Goal: Answer question/provide support

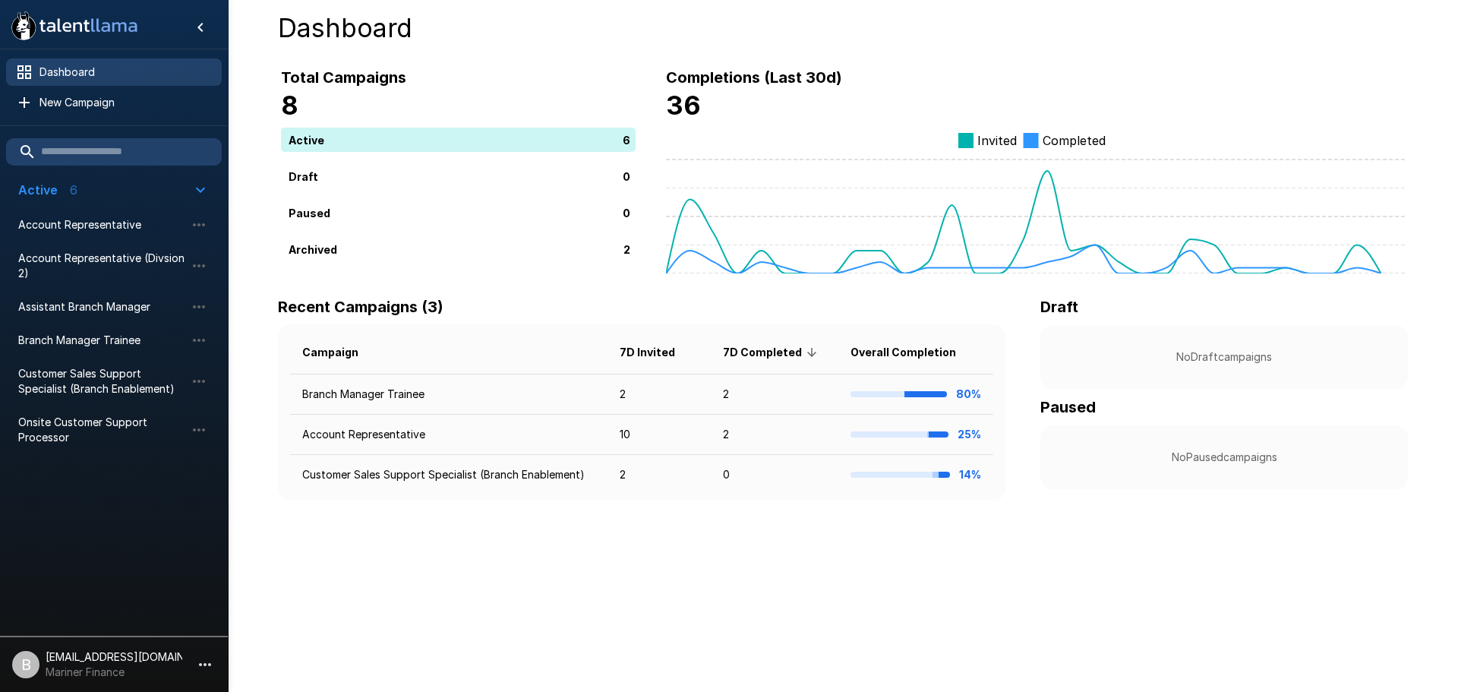
click at [65, 75] on span "Dashboard" at bounding box center [124, 72] width 170 height 15
click at [106, 660] on p "[EMAIL_ADDRESS][DOMAIN_NAME]" at bounding box center [114, 656] width 137 height 15
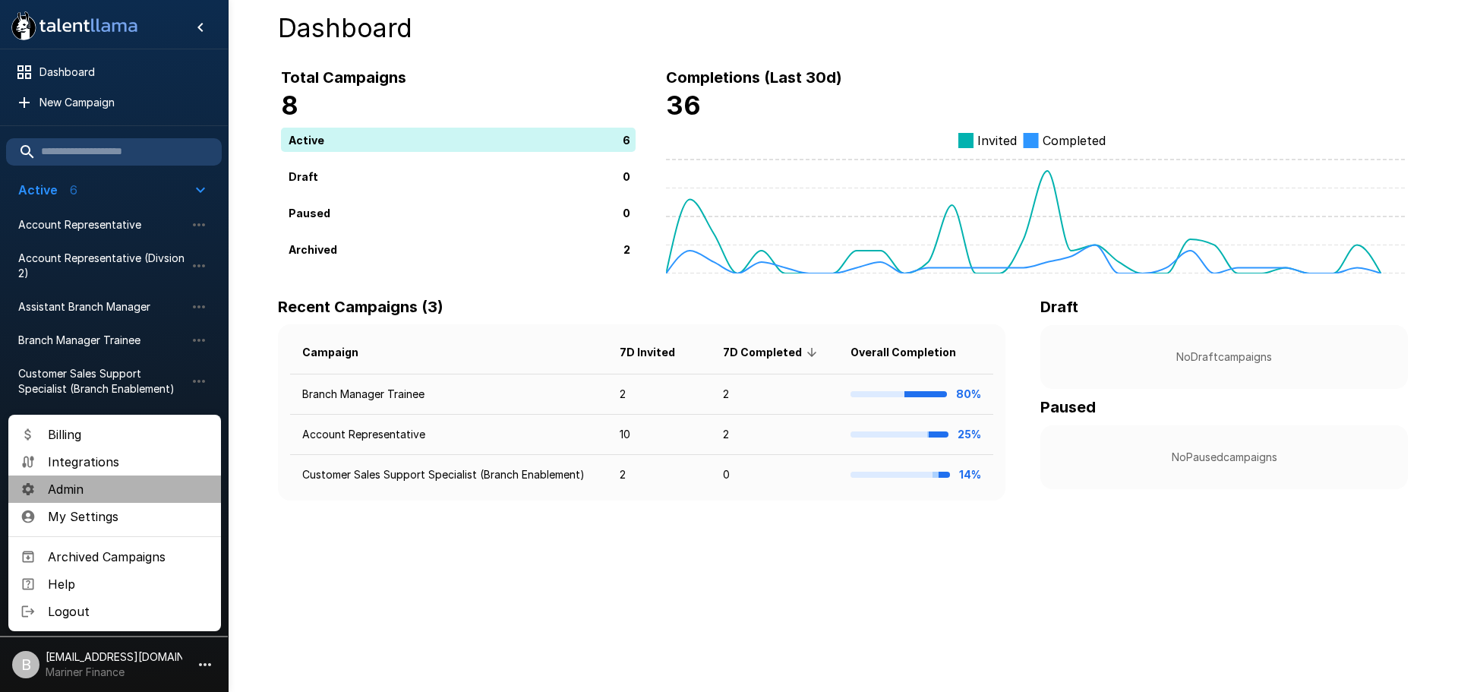
click at [58, 491] on span "Admin" at bounding box center [128, 489] width 161 height 18
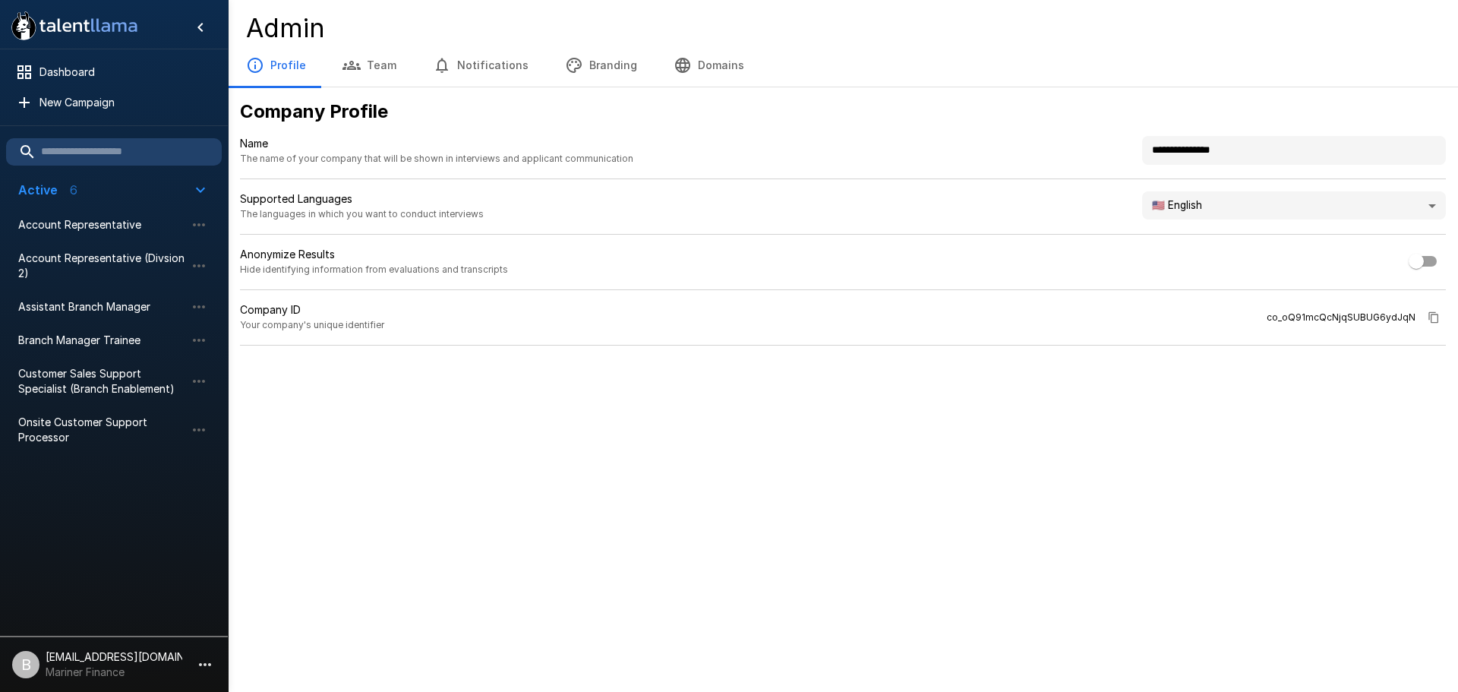
click at [381, 70] on button "Team" at bounding box center [369, 65] width 90 height 43
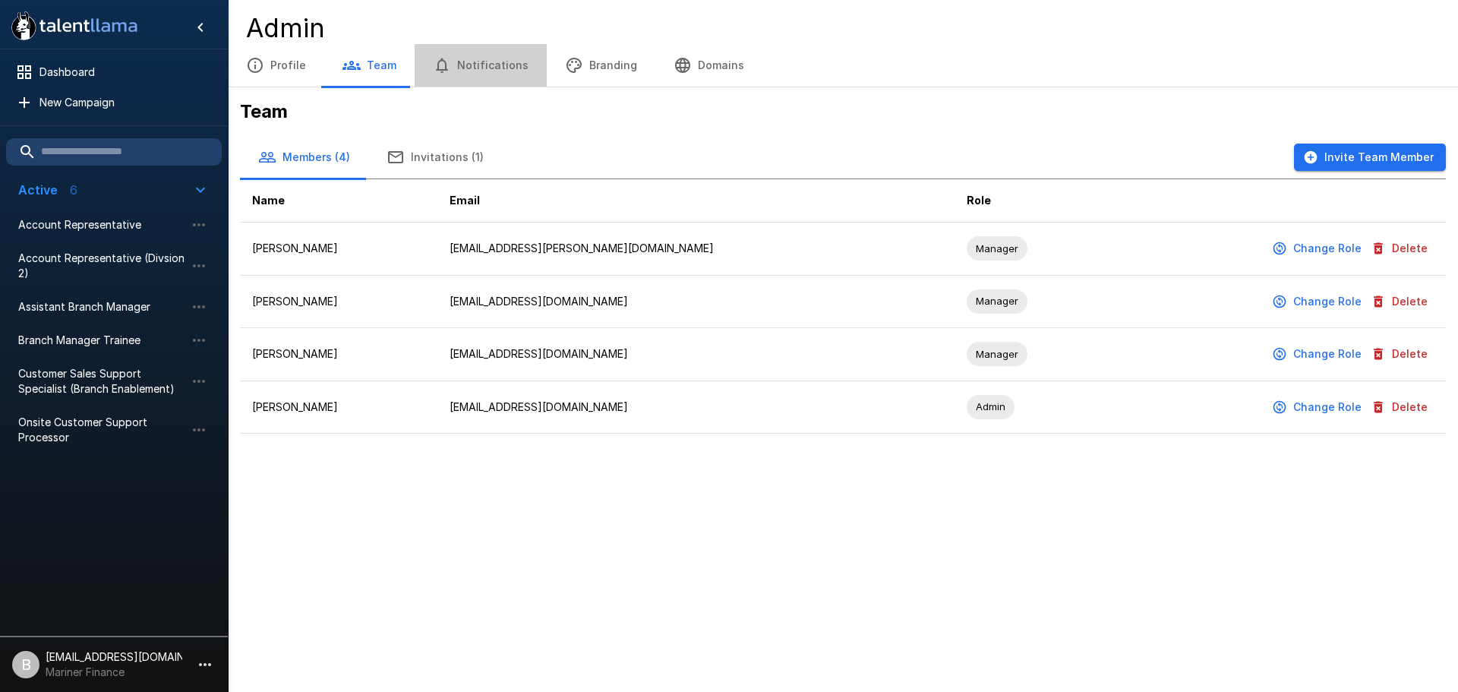
click at [495, 64] on button "Notifications" at bounding box center [481, 65] width 132 height 43
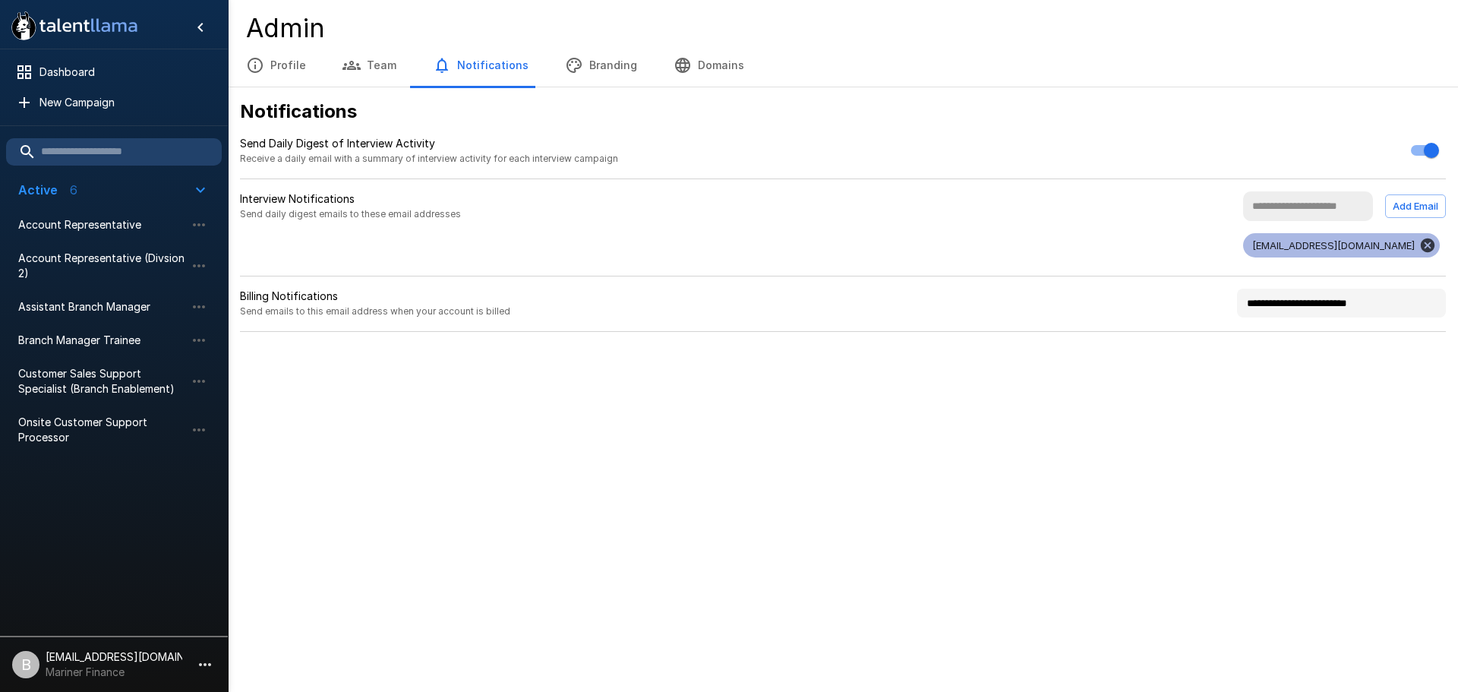
click at [598, 72] on button "Branding" at bounding box center [601, 65] width 109 height 43
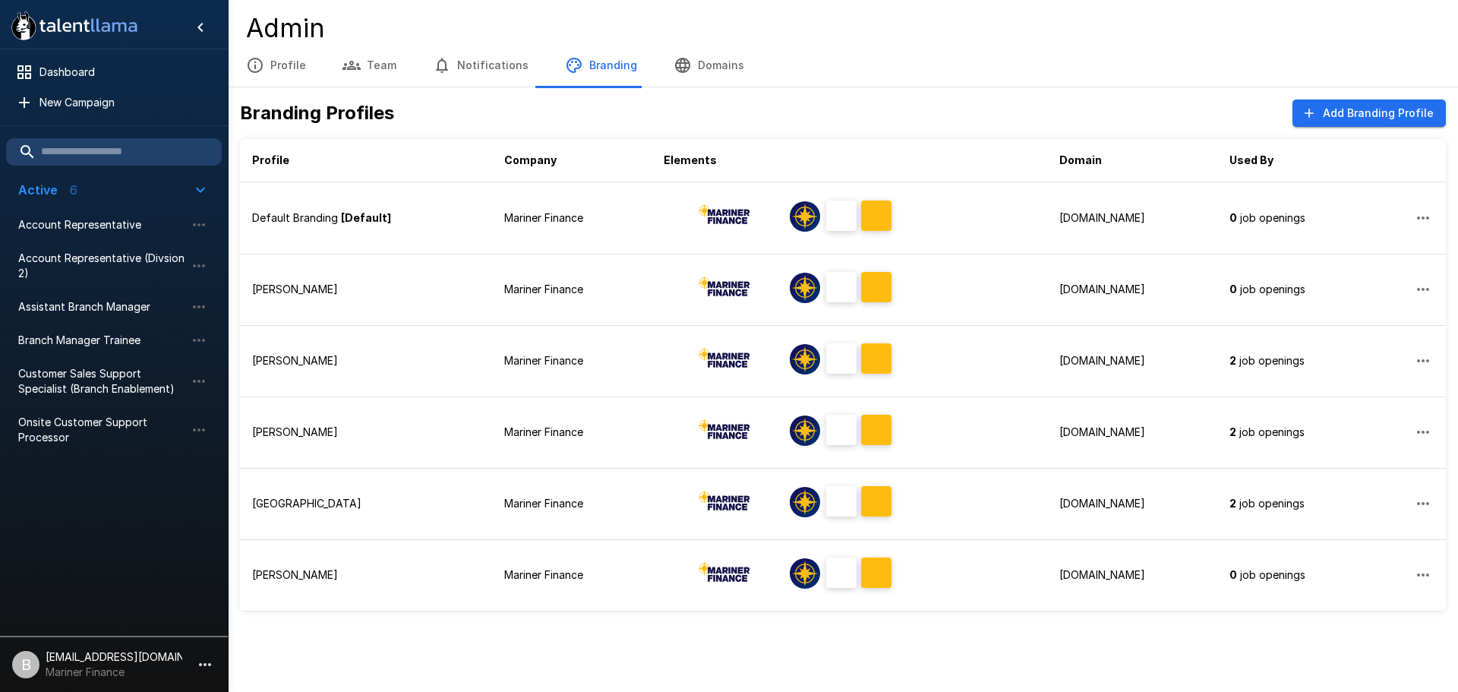
click at [695, 62] on button "Domains" at bounding box center [709, 65] width 107 height 43
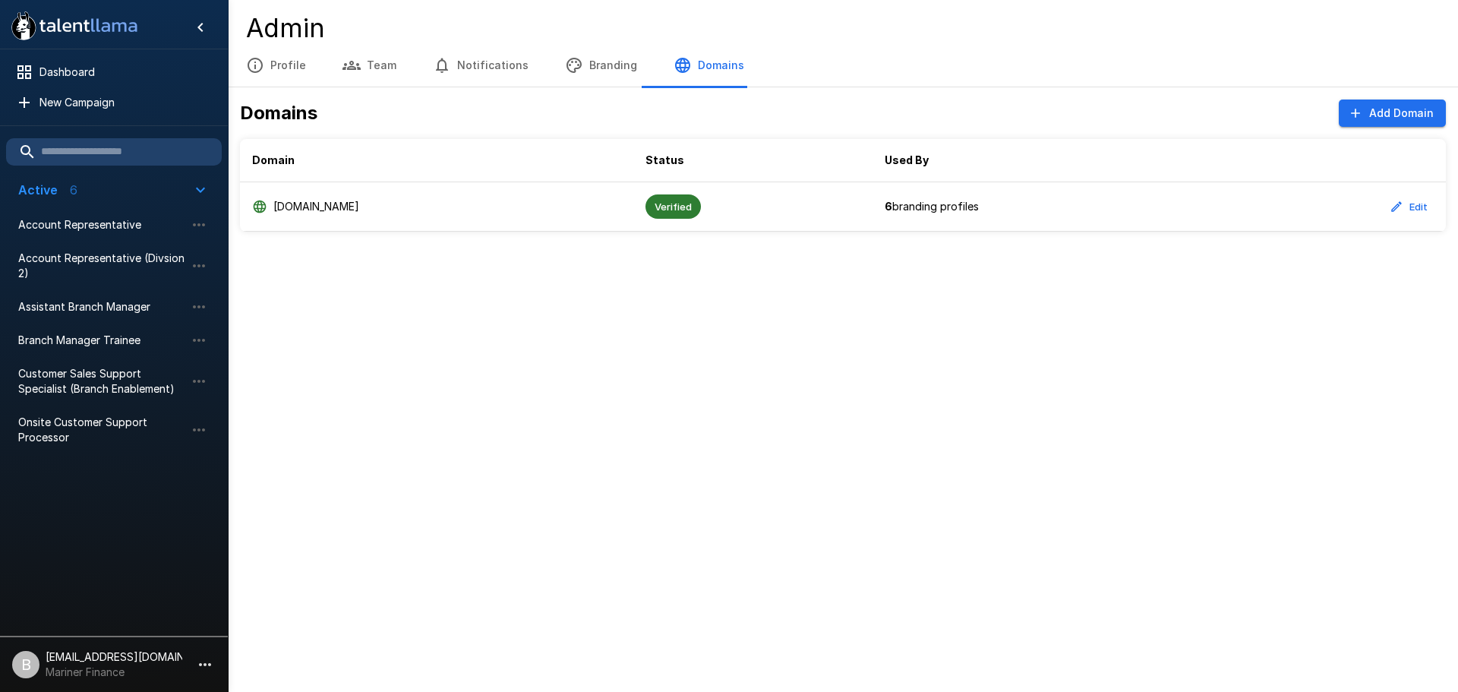
click at [87, 27] on icon ".st0{fill:#FFFFFF;} .st1{fill:#76a4ed;}" at bounding box center [74, 25] width 137 height 39
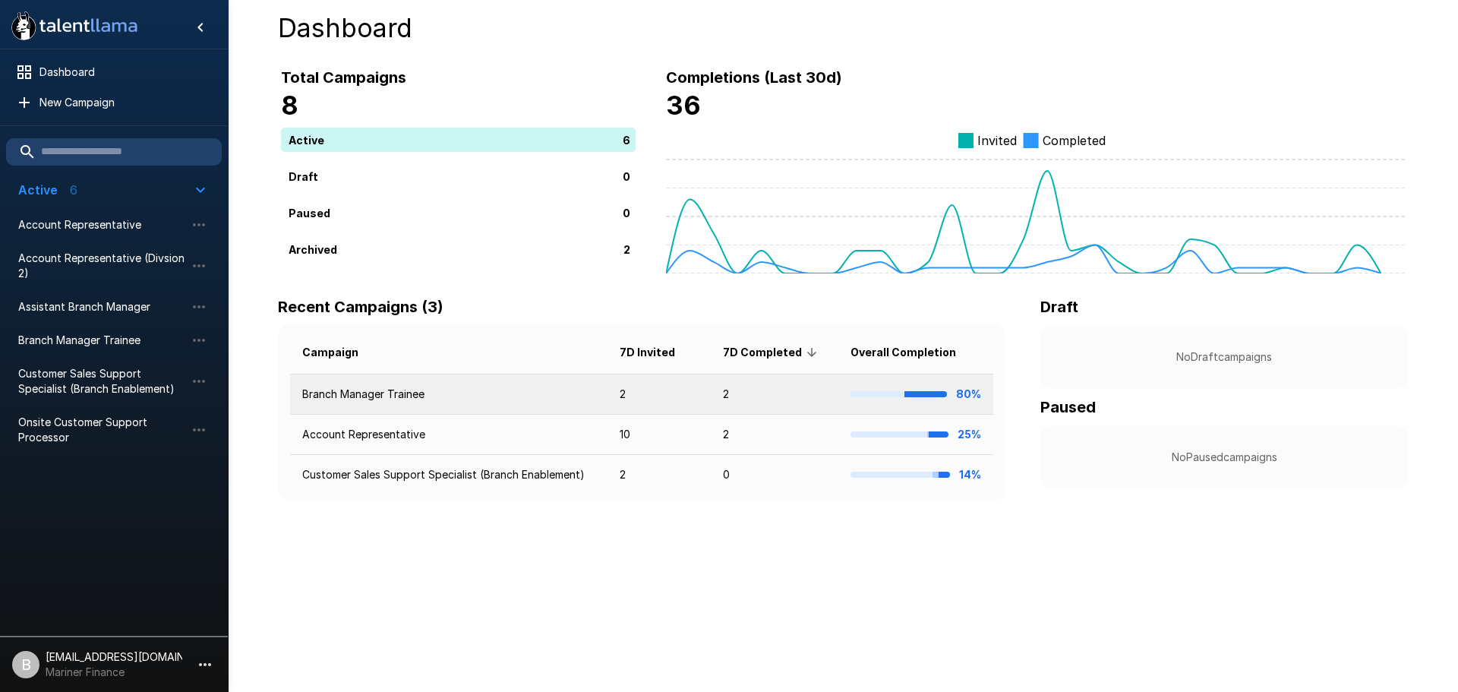
click at [428, 388] on td "Branch Manager Trainee" at bounding box center [449, 394] width 318 height 40
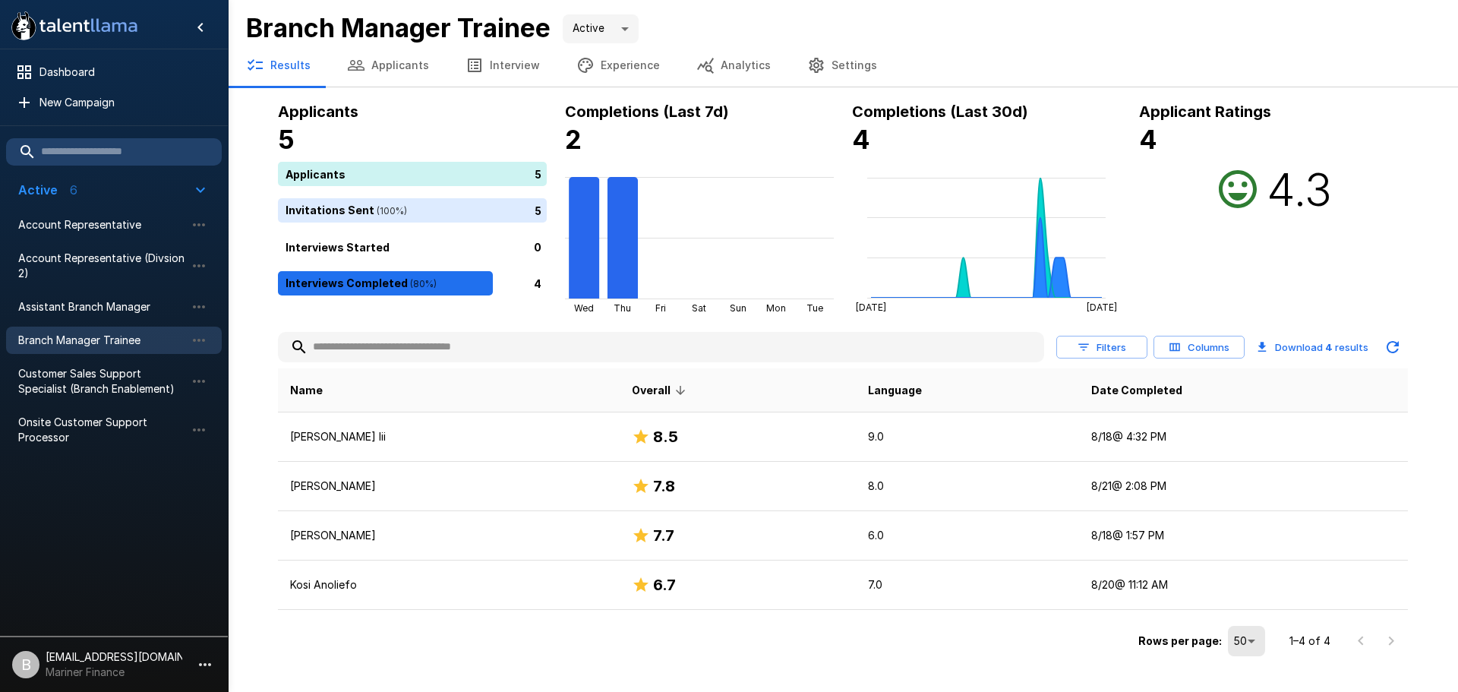
click at [43, 189] on p "Active" at bounding box center [37, 190] width 39 height 18
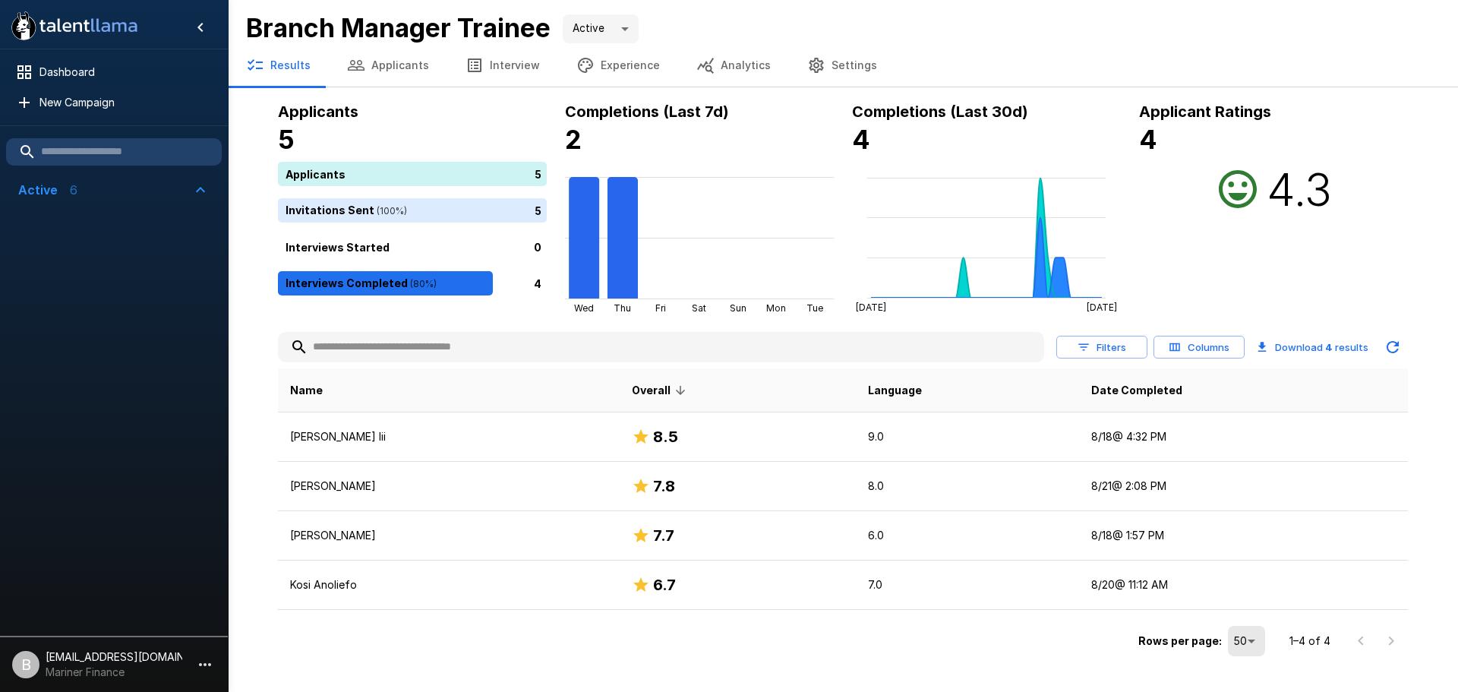
click at [43, 189] on p "Active" at bounding box center [37, 190] width 39 height 18
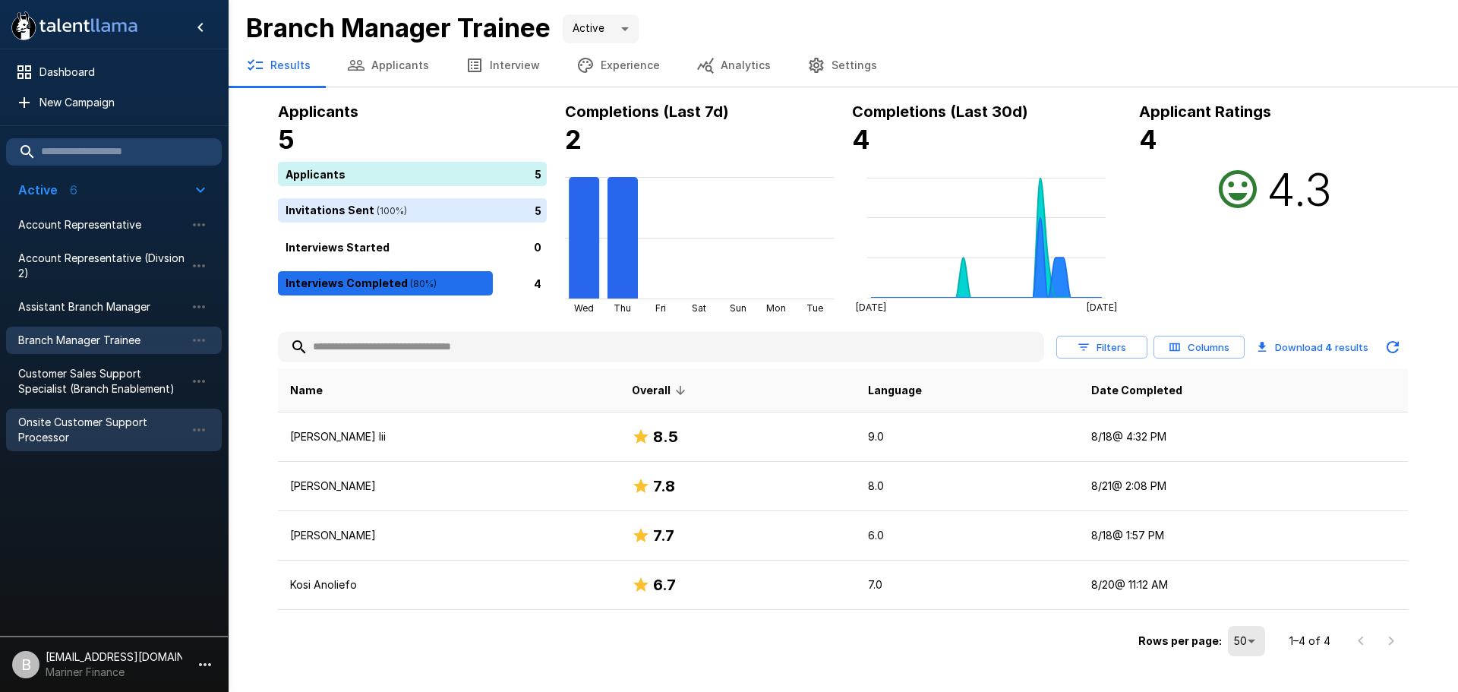
click at [50, 427] on span "Onsite Customer Support Processor" at bounding box center [101, 430] width 167 height 30
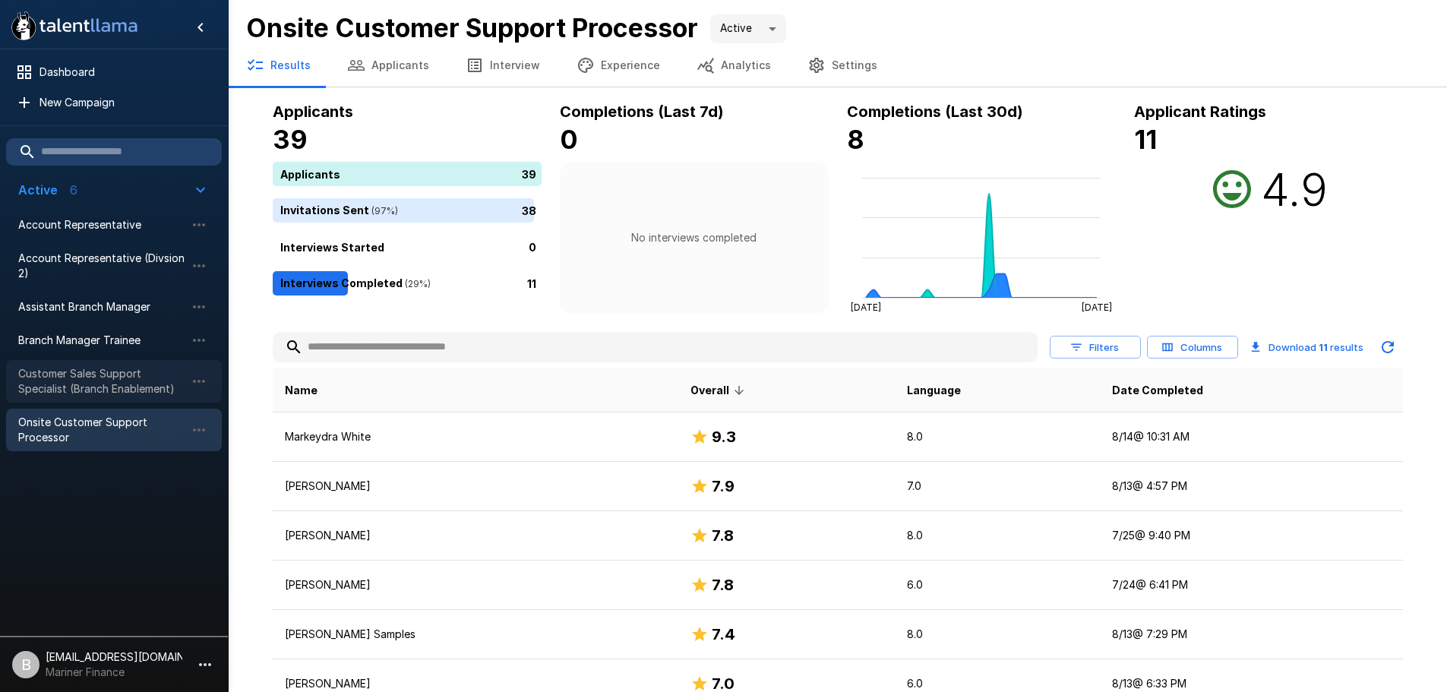
click at [65, 387] on span "Customer Sales Support Specialist (Branch Enablement)" at bounding box center [101, 381] width 167 height 30
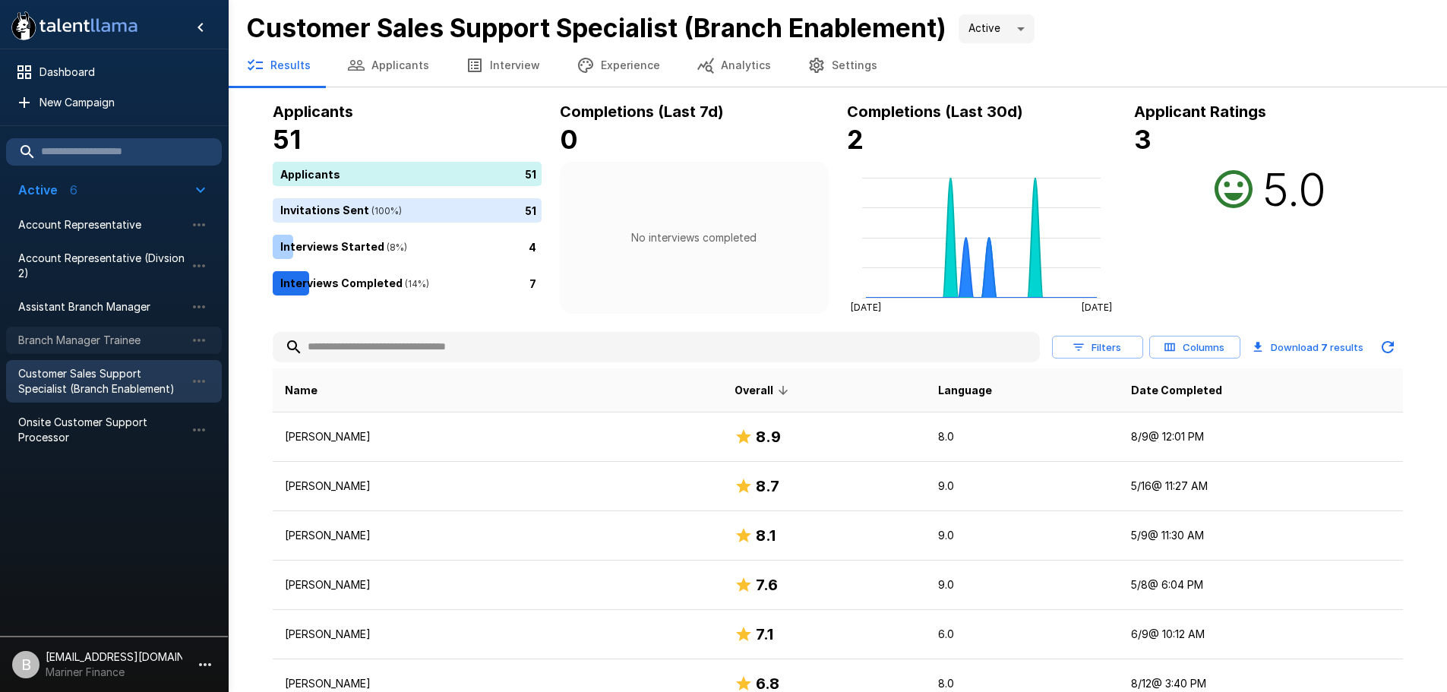
click at [53, 338] on span "Branch Manager Trainee" at bounding box center [101, 340] width 167 height 15
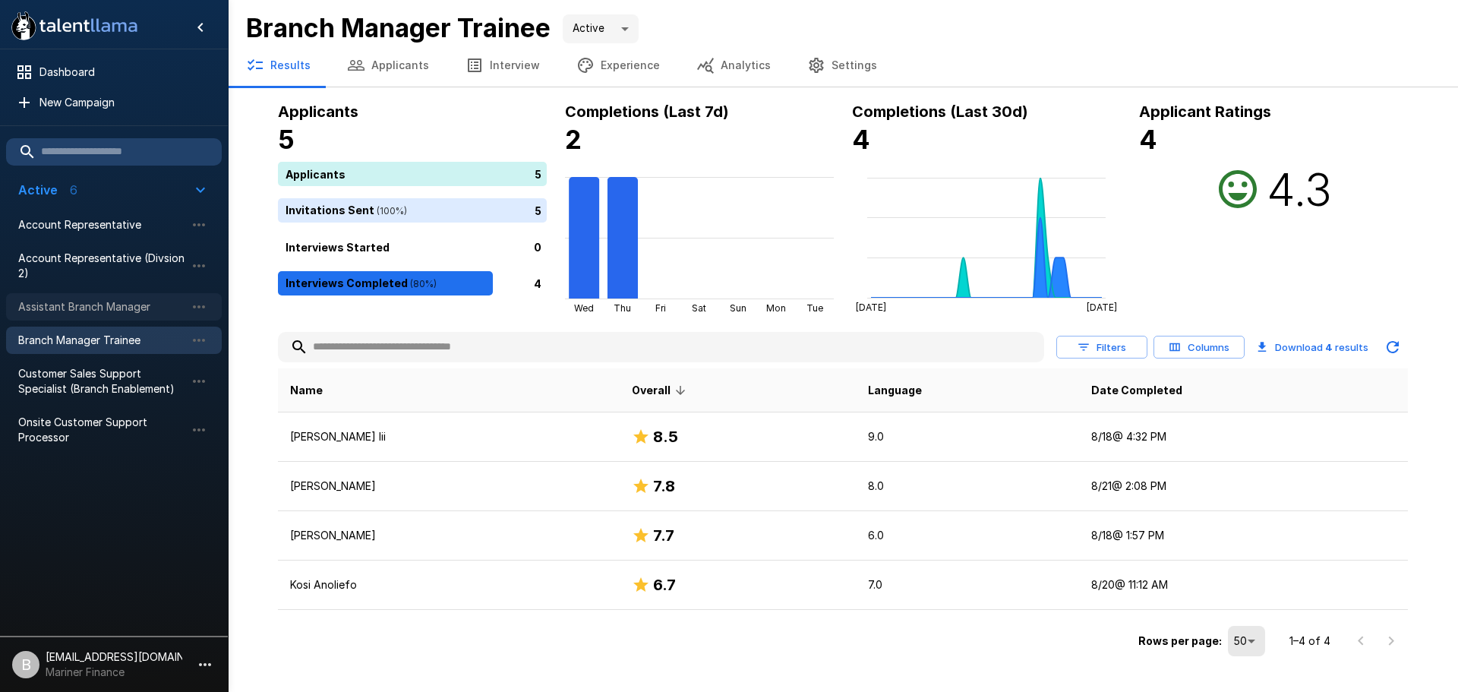
click at [51, 308] on span "Assistant Branch Manager" at bounding box center [101, 306] width 167 height 15
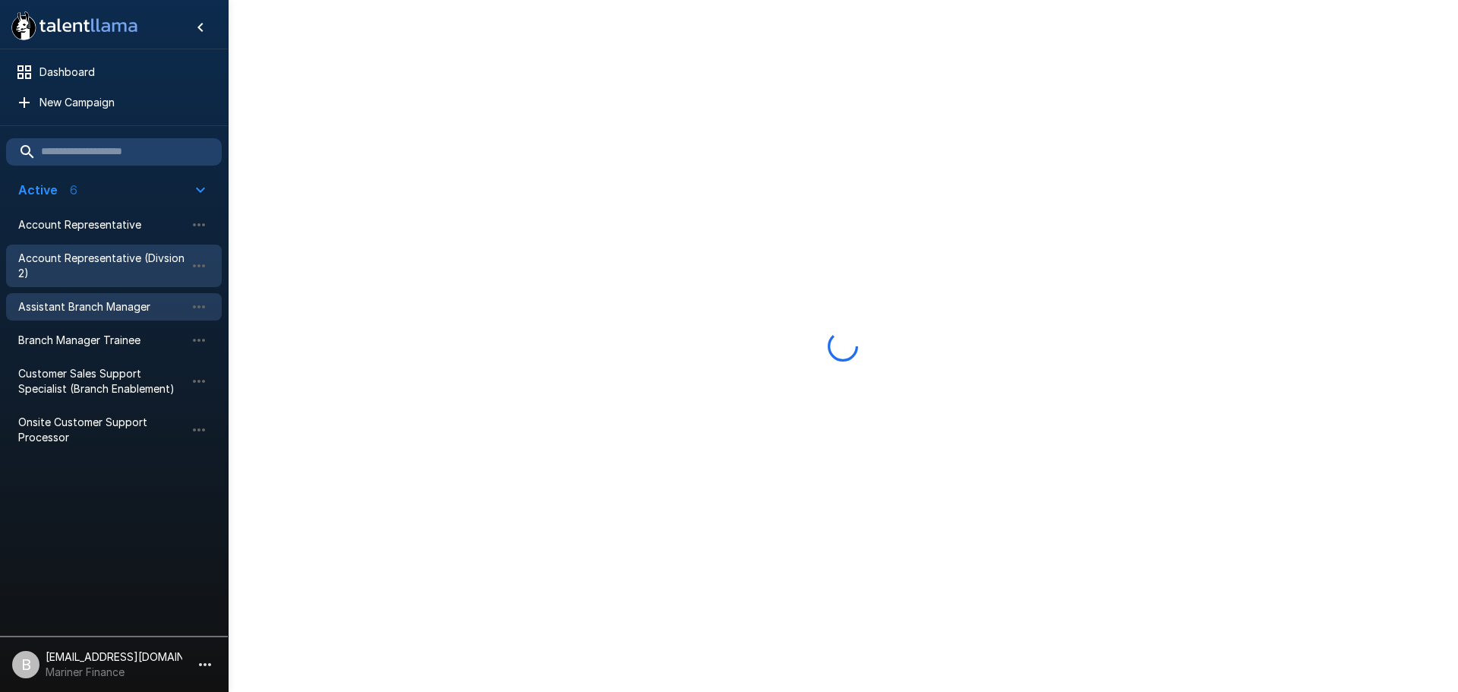
click at [57, 263] on span "Account Representative (Divsion 2)" at bounding box center [101, 266] width 167 height 30
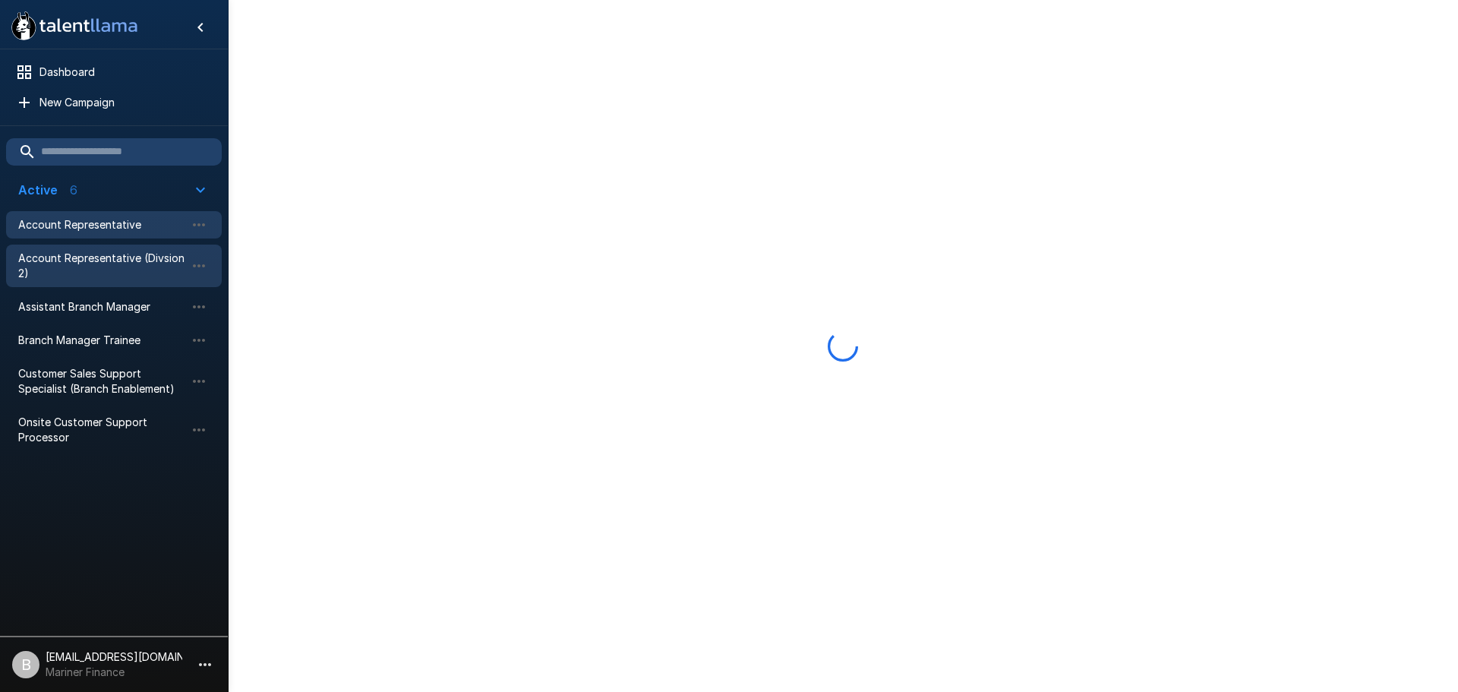
click at [61, 229] on span "Account Representative" at bounding box center [101, 224] width 167 height 15
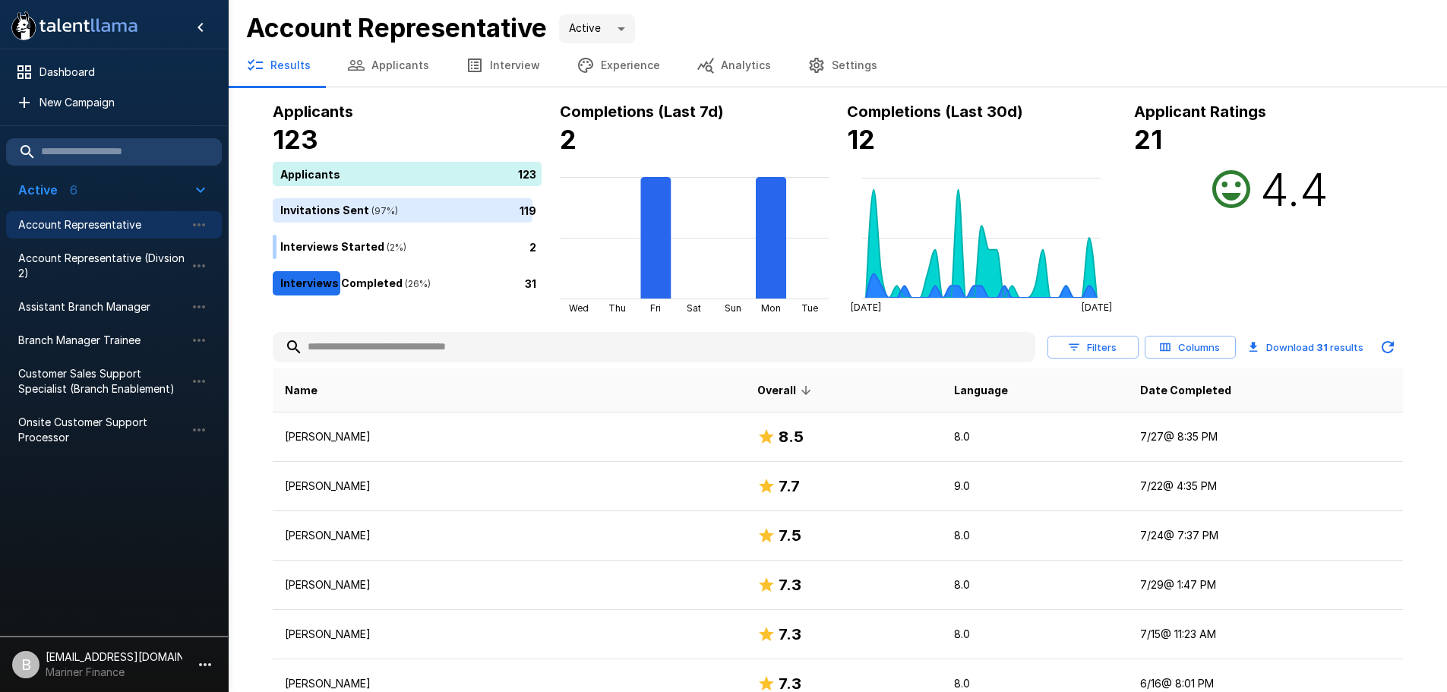
click at [273, 67] on button "Results" at bounding box center [278, 65] width 101 height 43
click at [729, 67] on button "Analytics" at bounding box center [733, 65] width 111 height 43
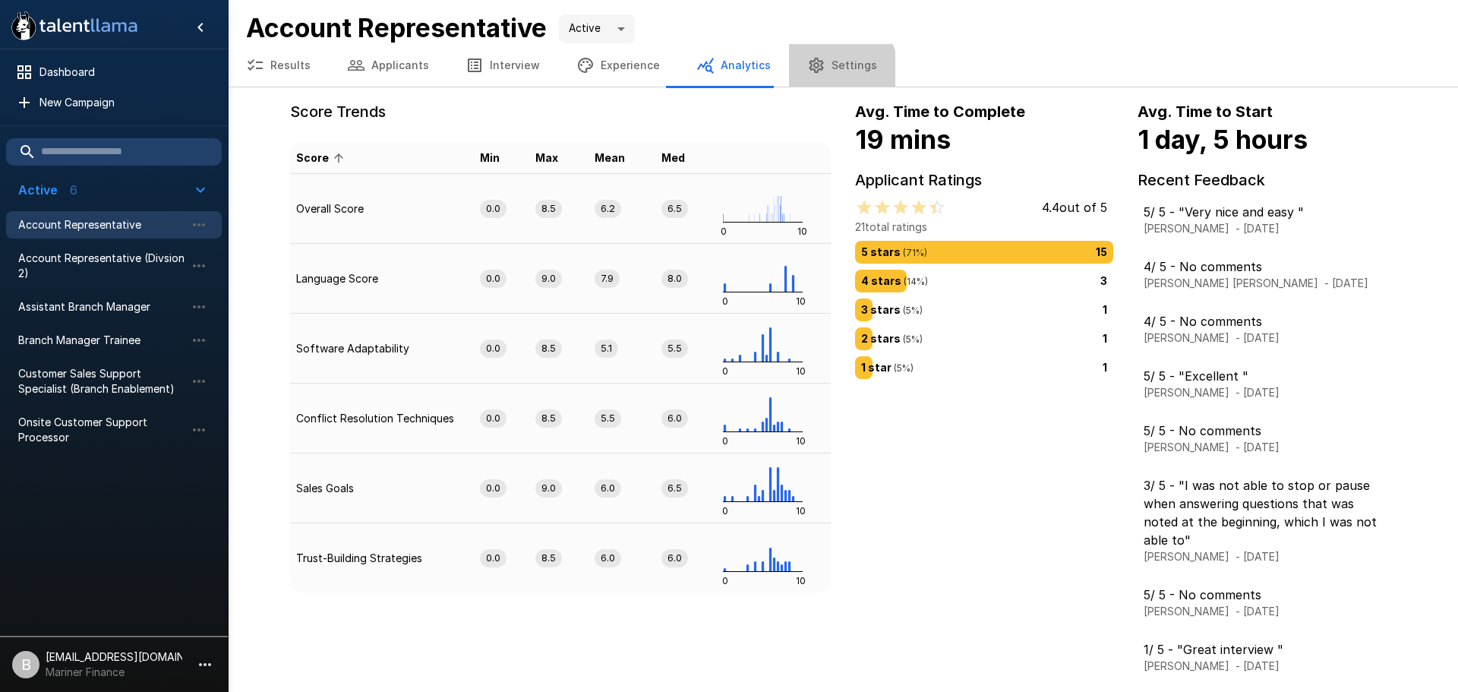
click at [822, 70] on button "Settings" at bounding box center [842, 65] width 106 height 43
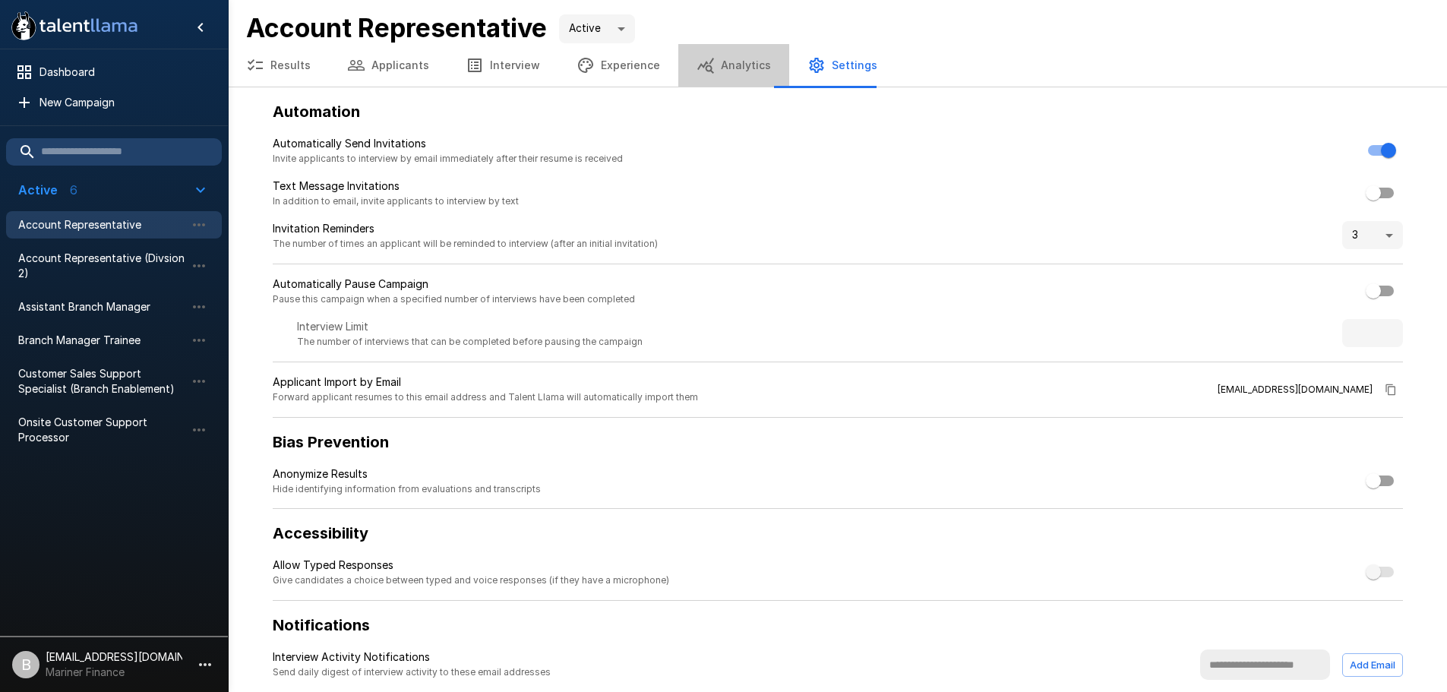
click at [725, 66] on button "Analytics" at bounding box center [733, 65] width 111 height 43
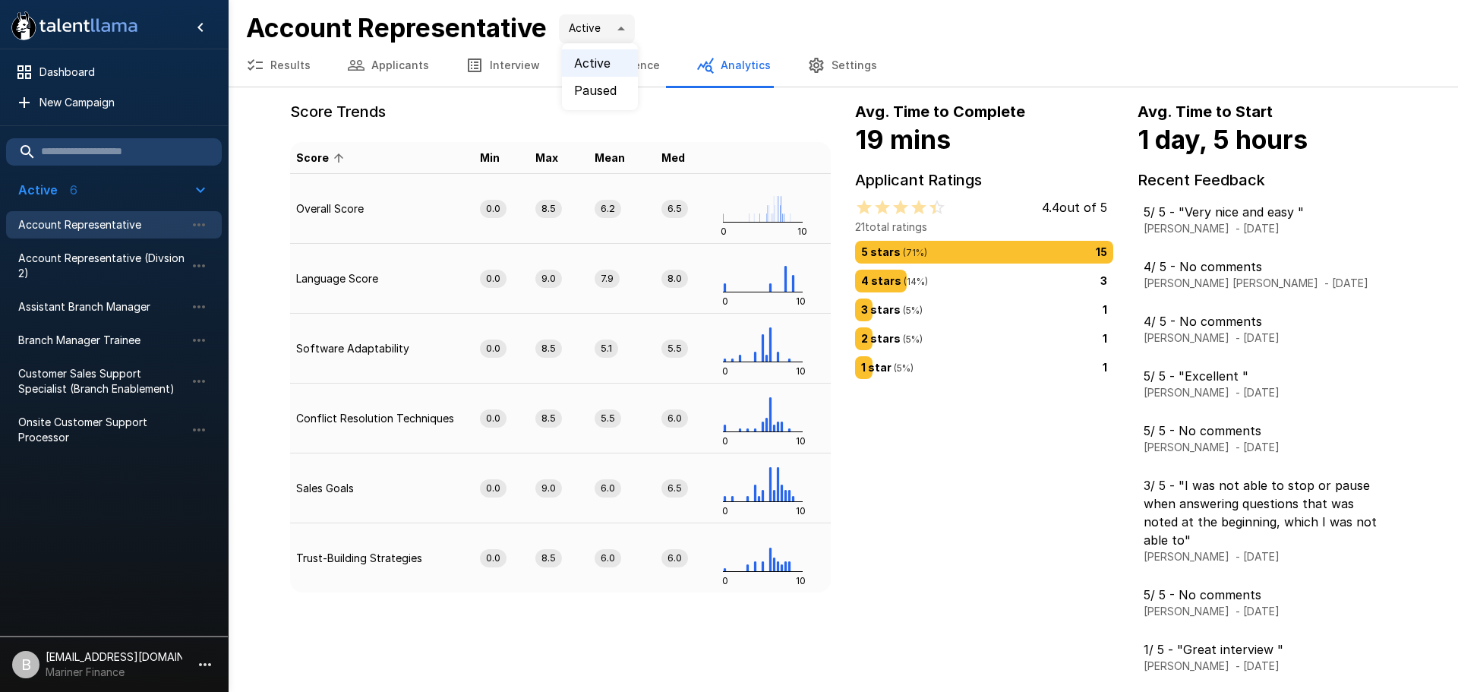
click at [627, 28] on body ".st0{fill:#FFFFFF;} .st1{fill:#76a4ed;} Dashboard New Campaign Active 6 Account…" at bounding box center [729, 346] width 1458 height 692
click at [627, 28] on div at bounding box center [729, 346] width 1458 height 692
click at [700, 12] on div "Account Representative Active ****" at bounding box center [843, 28] width 1194 height 32
click at [70, 71] on span "Dashboard" at bounding box center [124, 72] width 170 height 15
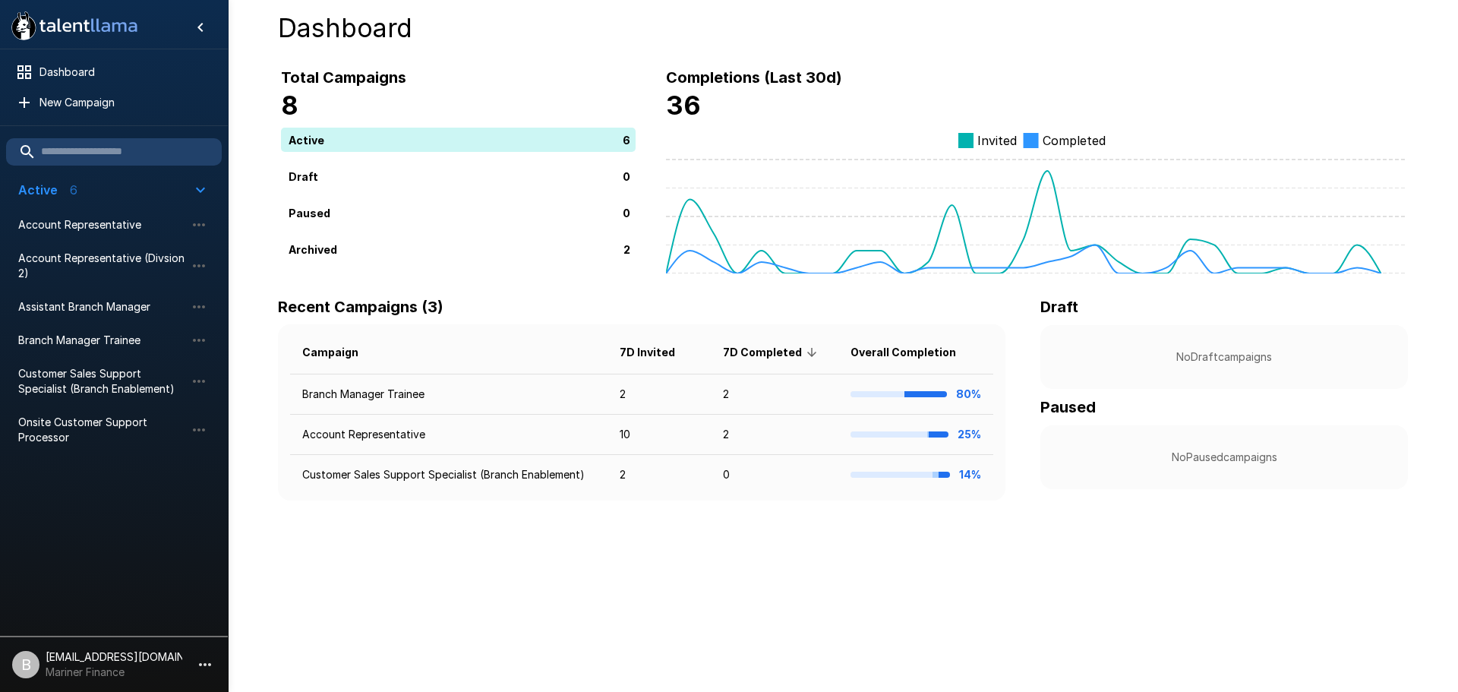
click at [103, 30] on icon at bounding box center [105, 27] width 8 height 10
click at [79, 70] on span "Dashboard" at bounding box center [124, 72] width 170 height 15
click at [86, 217] on span "Account Representative" at bounding box center [101, 224] width 167 height 15
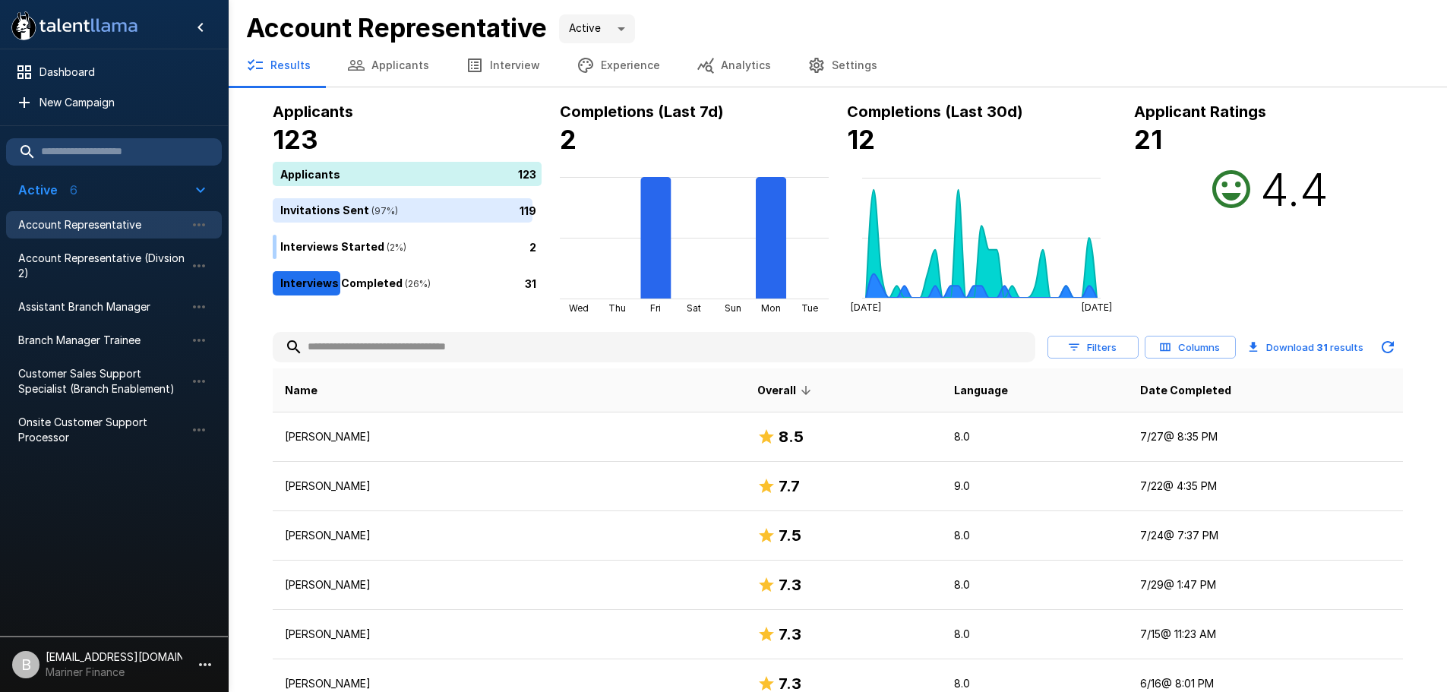
click at [97, 662] on p "[EMAIL_ADDRESS][DOMAIN_NAME]" at bounding box center [114, 656] width 137 height 15
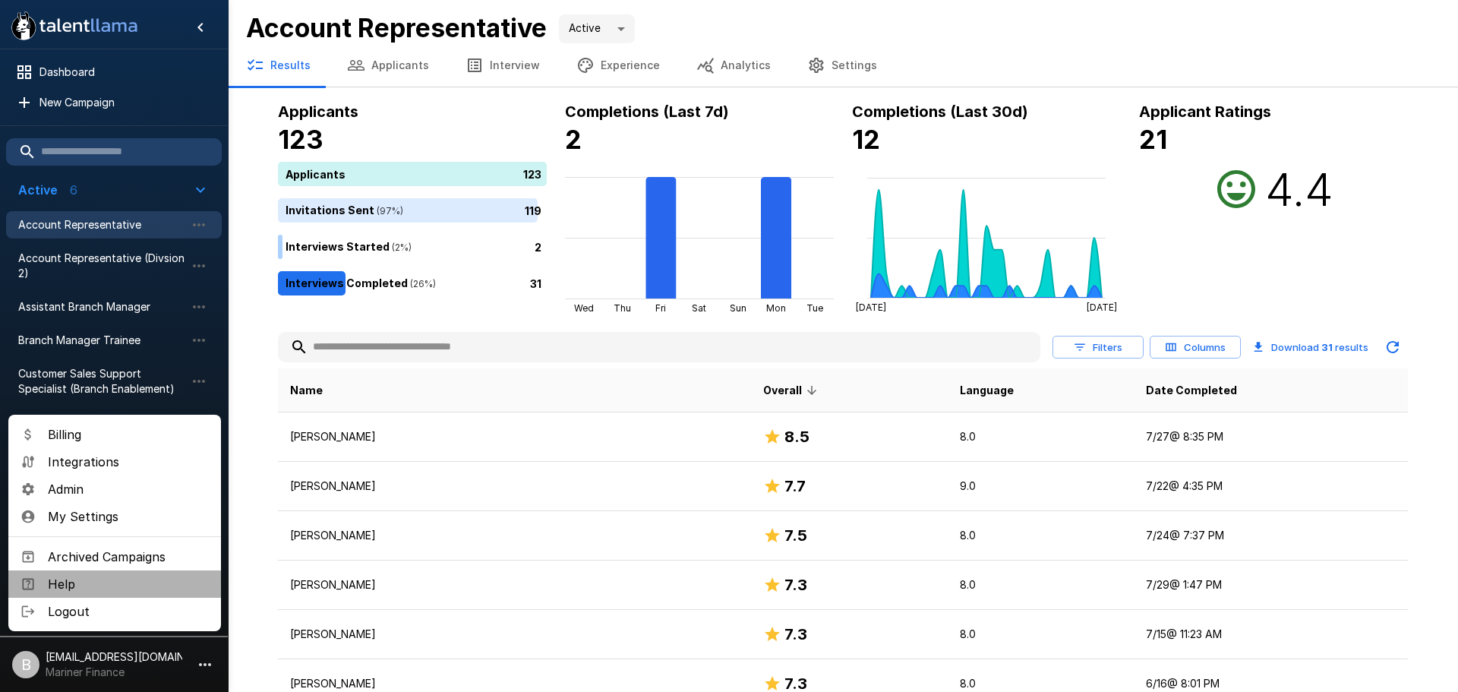
click at [74, 586] on span "Help" at bounding box center [128, 584] width 161 height 18
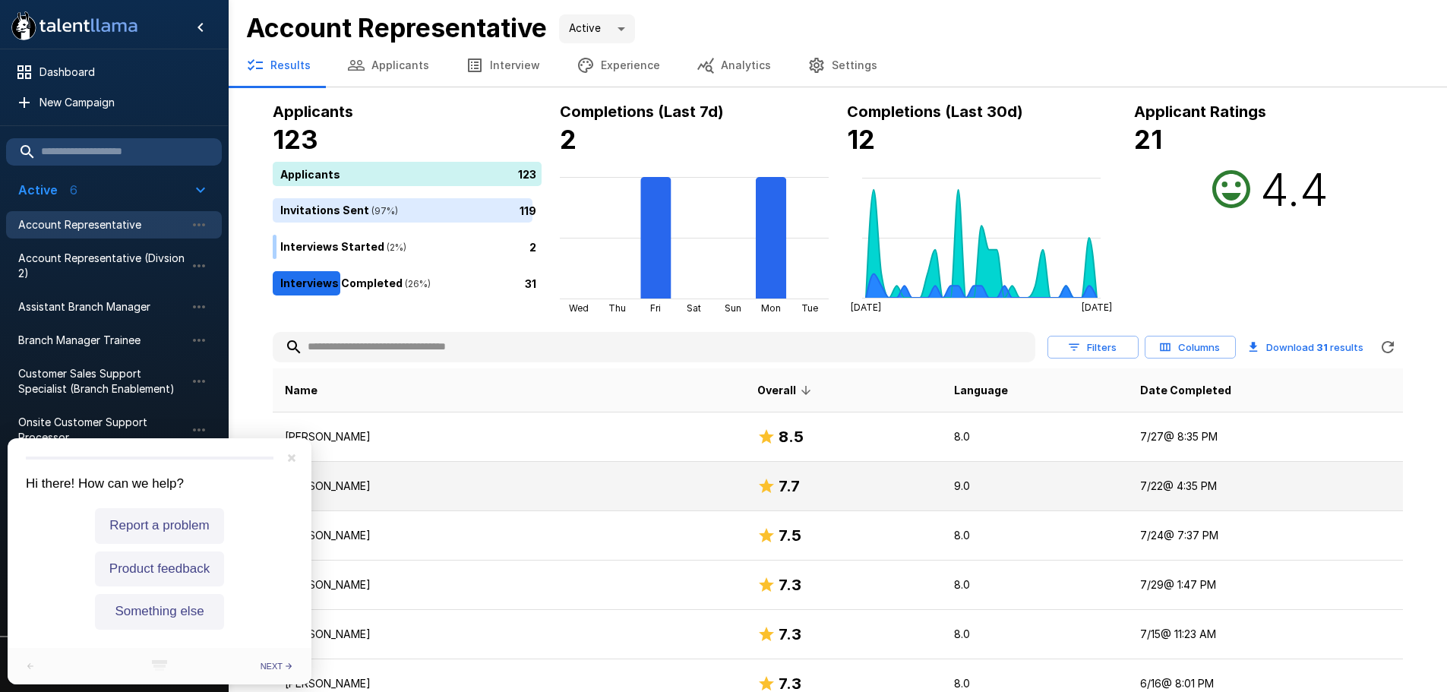
click at [429, 491] on p "[PERSON_NAME]" at bounding box center [509, 486] width 449 height 15
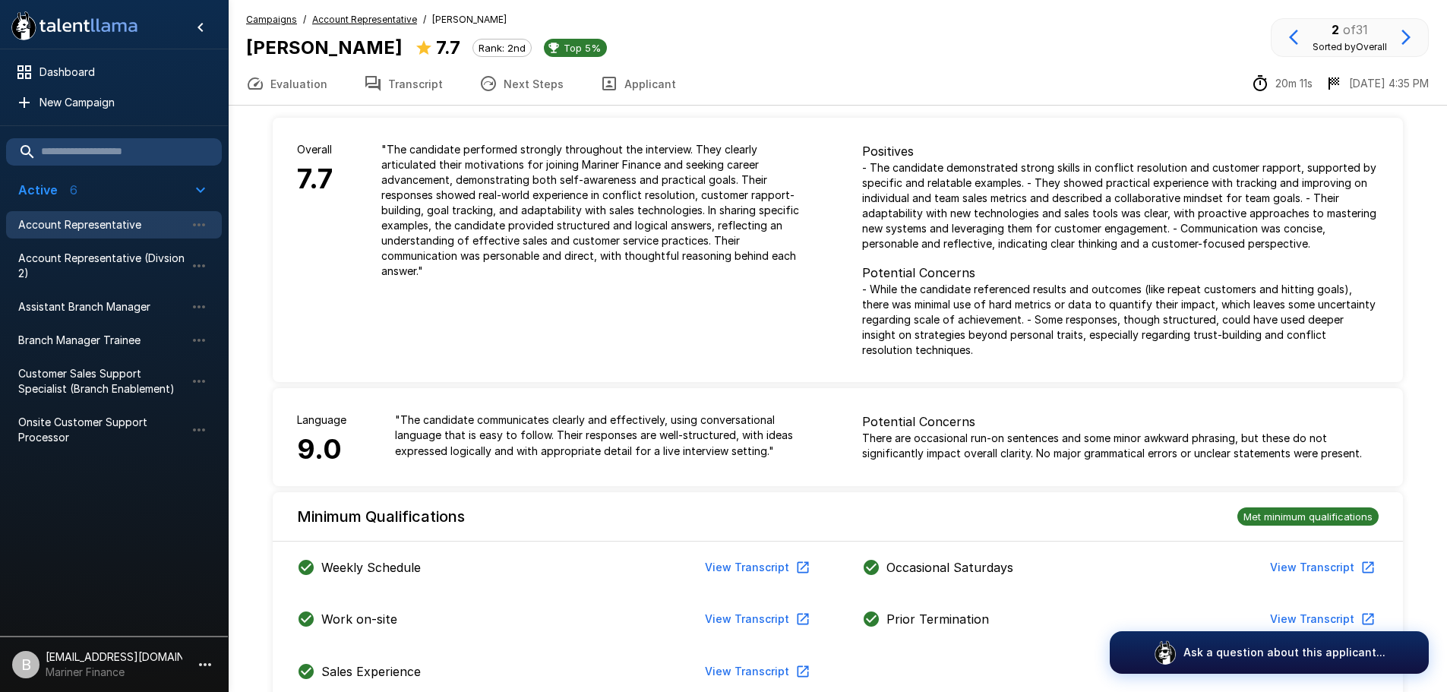
click at [33, 187] on p "Active" at bounding box center [37, 190] width 39 height 18
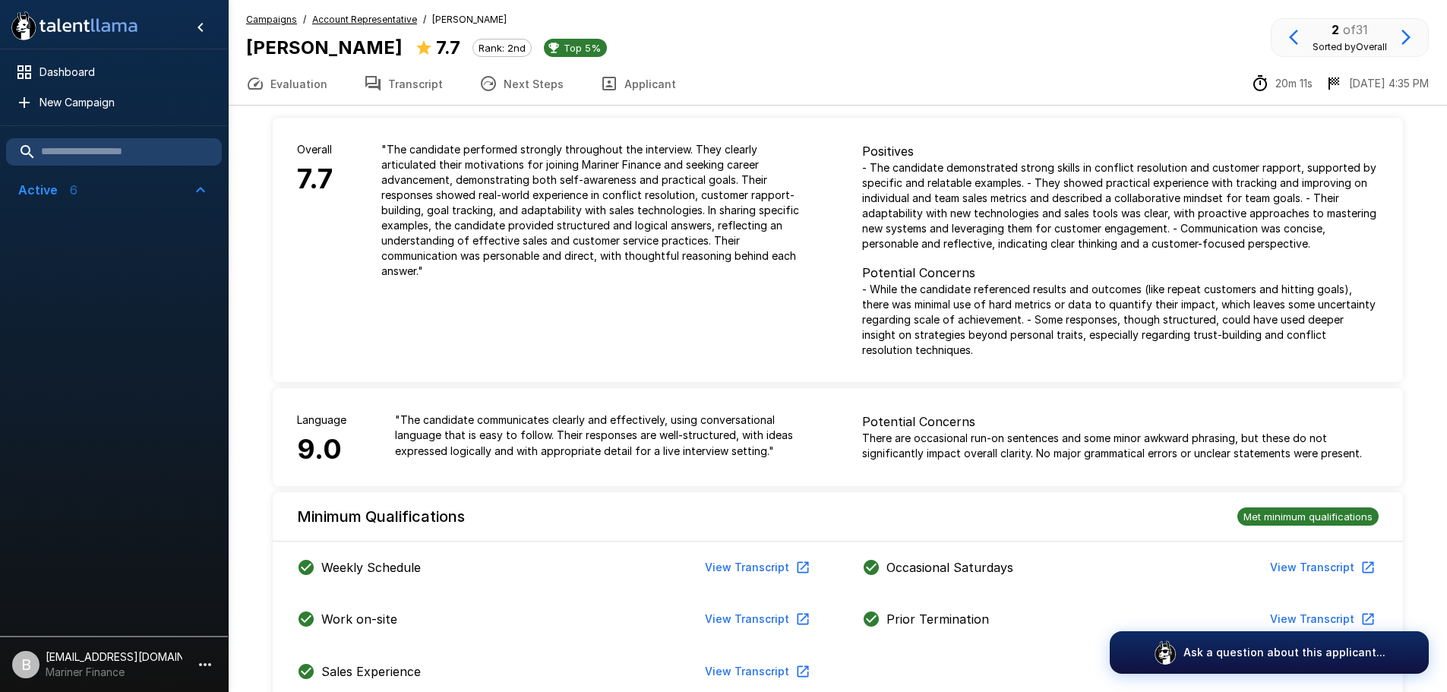
click at [33, 187] on p "Active" at bounding box center [37, 190] width 39 height 18
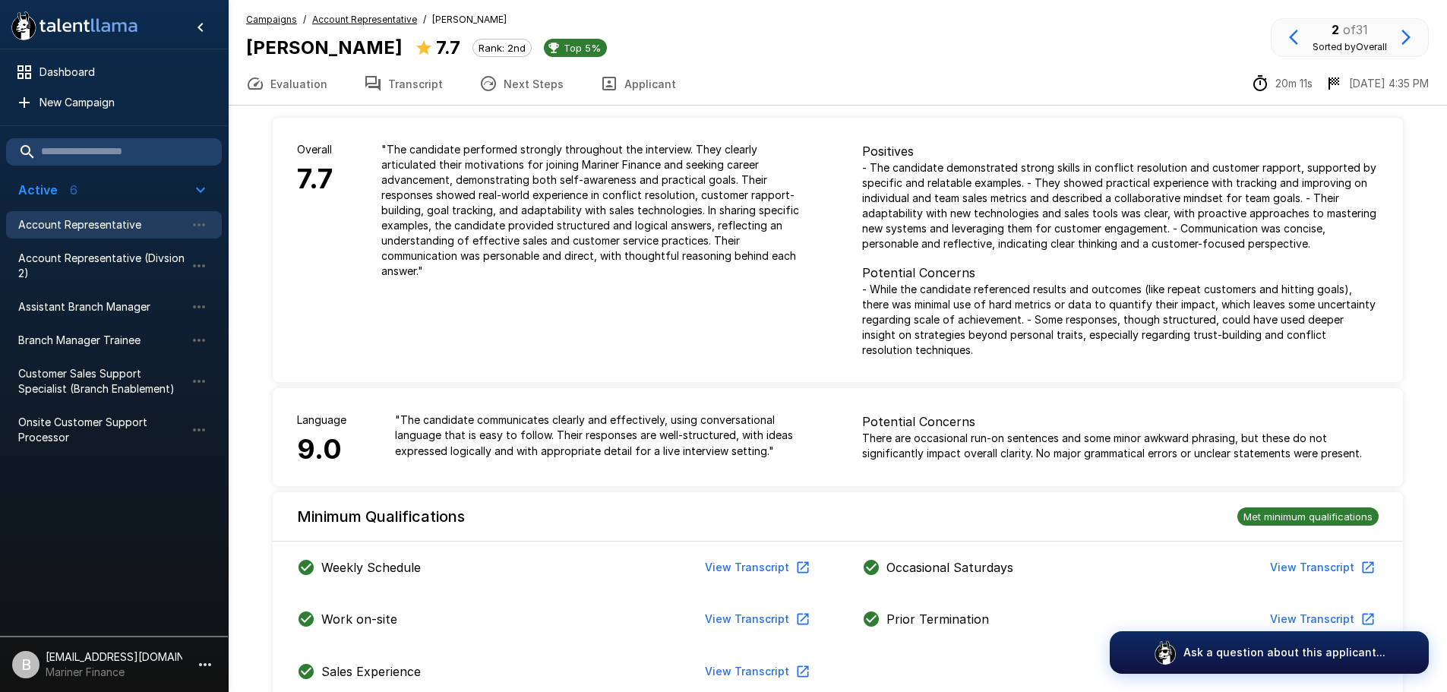
click at [196, 186] on icon "button" at bounding box center [200, 190] width 18 height 18
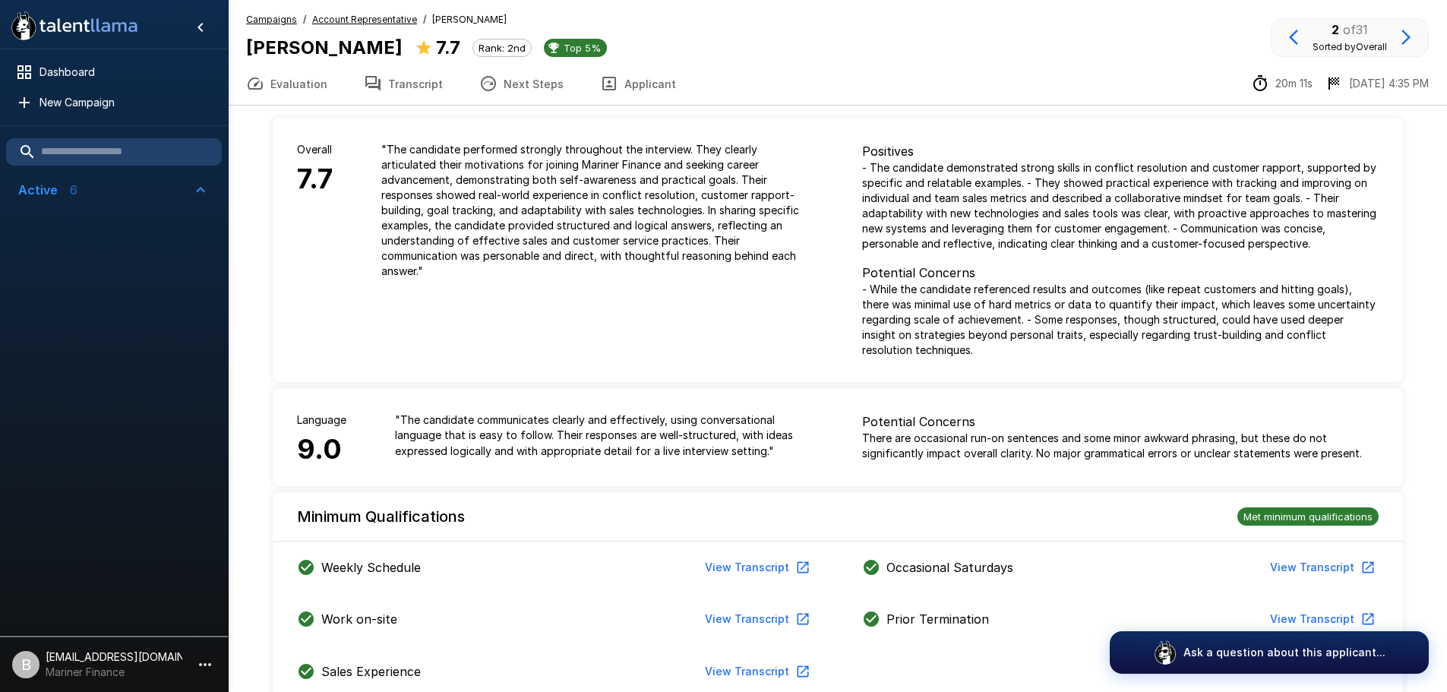
click at [196, 186] on icon "button" at bounding box center [200, 190] width 18 height 18
